Goal: Use online tool/utility: Utilize a website feature to perform a specific function

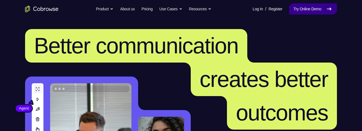
click at [309, 13] on link "Try Online Demo" at bounding box center [313, 8] width 48 height 11
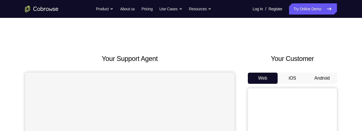
click at [329, 75] on button "Android" at bounding box center [322, 77] width 30 height 11
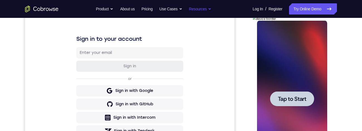
click at [307, 0] on button "Android" at bounding box center [322, 2] width 30 height 11
click at [287, 96] on span "Tap to Start" at bounding box center [292, 99] width 28 height 6
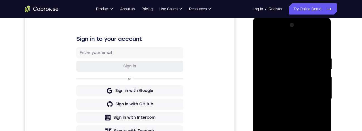
click at [292, 130] on div at bounding box center [292, 99] width 70 height 156
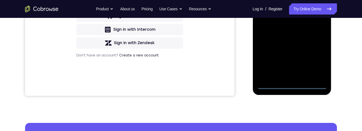
click at [317, 62] on div at bounding box center [292, 11] width 70 height 156
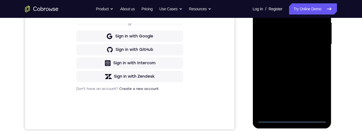
scroll to position [79, 0]
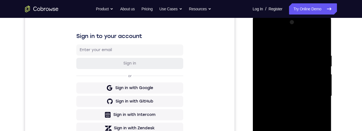
click at [268, 30] on div at bounding box center [292, 96] width 70 height 156
click at [288, 64] on div at bounding box center [292, 96] width 70 height 156
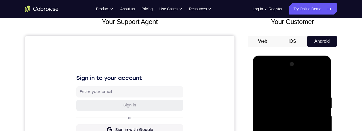
scroll to position [36, 0]
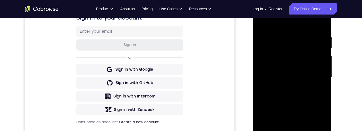
click at [276, 106] on div at bounding box center [292, 77] width 70 height 156
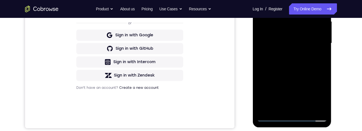
scroll to position [119, 0]
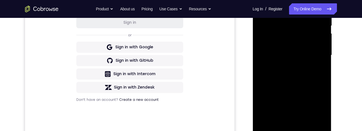
click at [319, 104] on div at bounding box center [292, 55] width 70 height 156
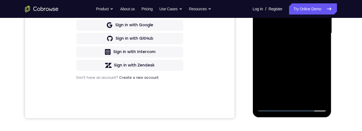
scroll to position [141, 0]
click at [339, 75] on div "Your Support Agent Your Customer Web iOS Android Next Steps We’d be happy to gi…" at bounding box center [181, 60] width 356 height 367
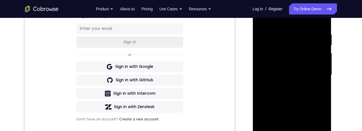
scroll to position [57, 0]
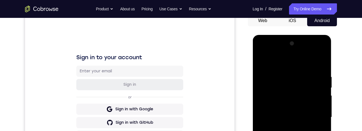
click at [314, 52] on div at bounding box center [292, 117] width 70 height 156
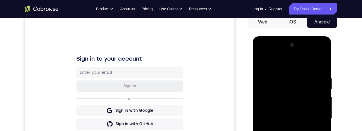
click at [276, 54] on div at bounding box center [292, 118] width 70 height 156
click at [282, 104] on div at bounding box center [292, 118] width 70 height 156
click at [295, 90] on div at bounding box center [292, 118] width 70 height 156
click at [308, 87] on div at bounding box center [292, 118] width 70 height 156
click at [293, 88] on div at bounding box center [292, 118] width 70 height 156
